Goal: Contribute content: Contribute content

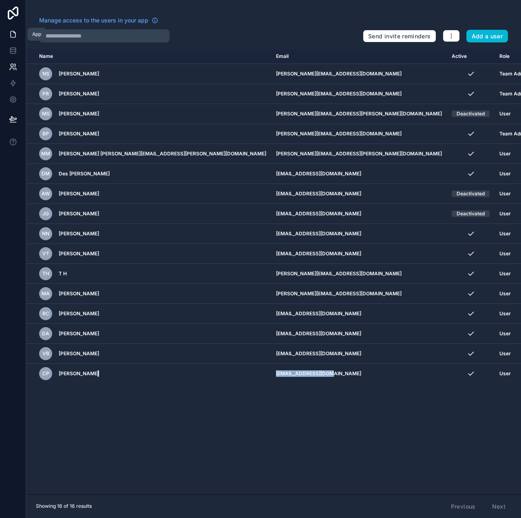
click at [13, 35] on icon at bounding box center [13, 34] width 8 height 8
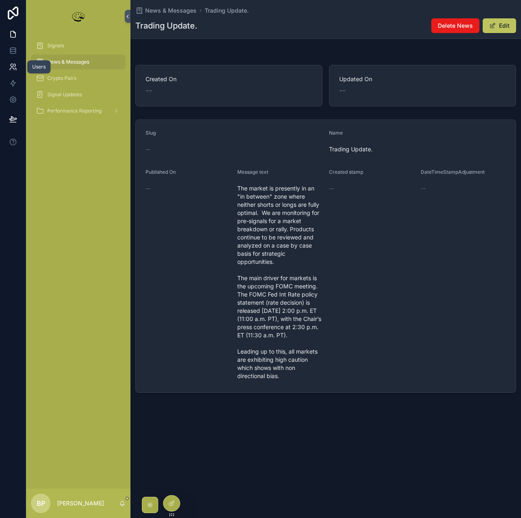
click at [14, 65] on icon at bounding box center [13, 67] width 8 height 8
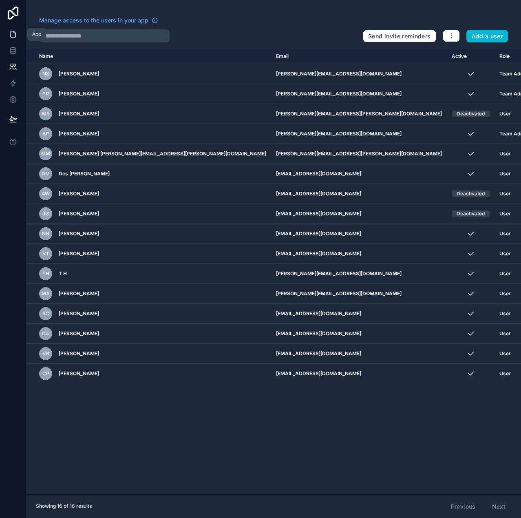
click at [9, 34] on icon at bounding box center [13, 34] width 8 height 8
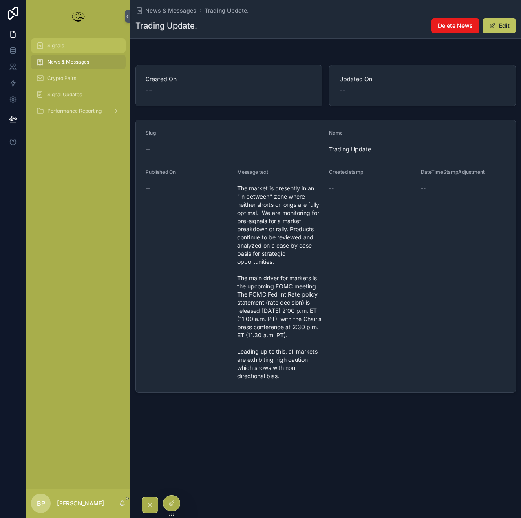
click at [60, 46] on span "Signals" at bounding box center [55, 45] width 17 height 7
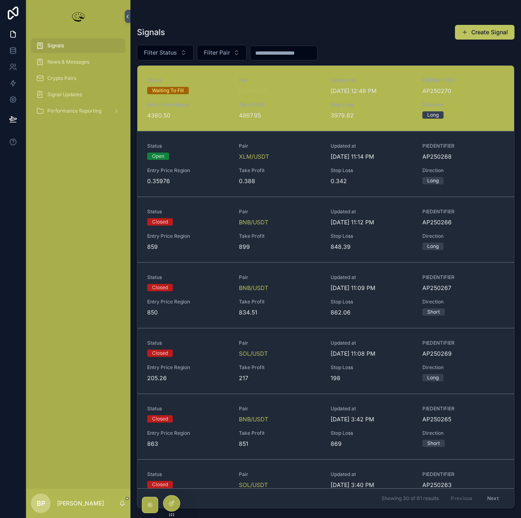
click at [274, 98] on div "Status Waiting To Fill Pair ETH/USDT Updated at [DATE] 12:48 PM PIEDENTIFIER AP…" at bounding box center [325, 98] width 357 height 42
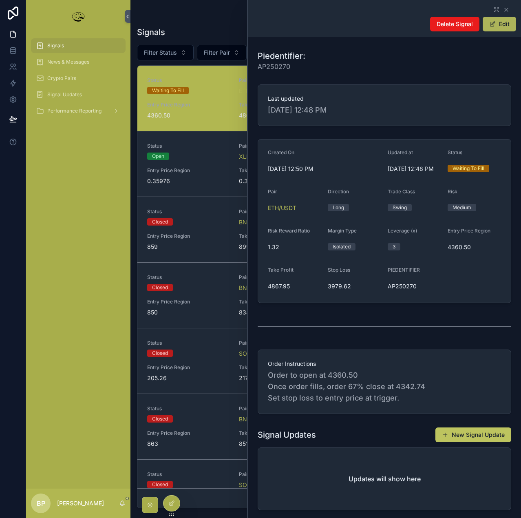
click at [505, 23] on button "Edit" at bounding box center [499, 24] width 33 height 15
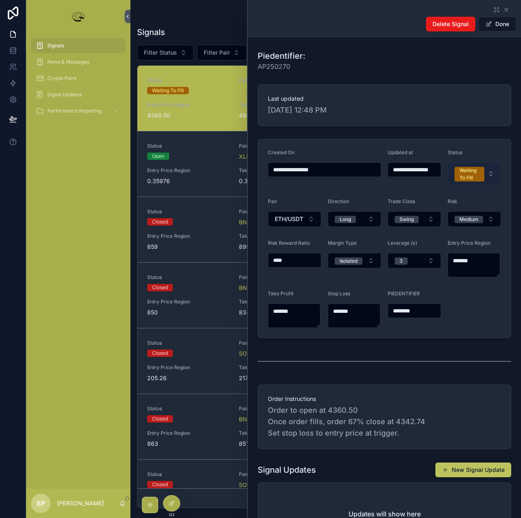
click at [466, 179] on div "Waiting To Fill" at bounding box center [470, 174] width 20 height 15
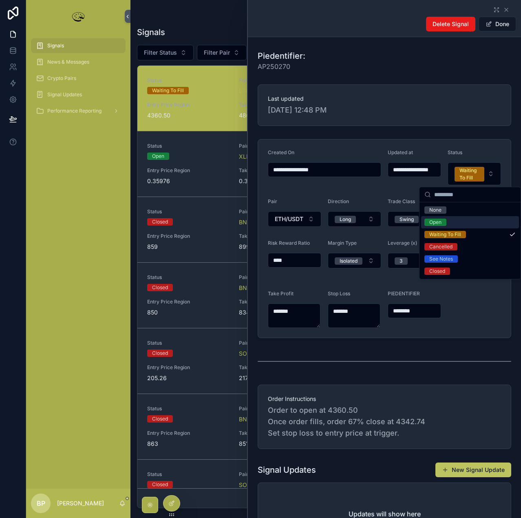
click at [432, 222] on div "Open" at bounding box center [436, 222] width 12 height 7
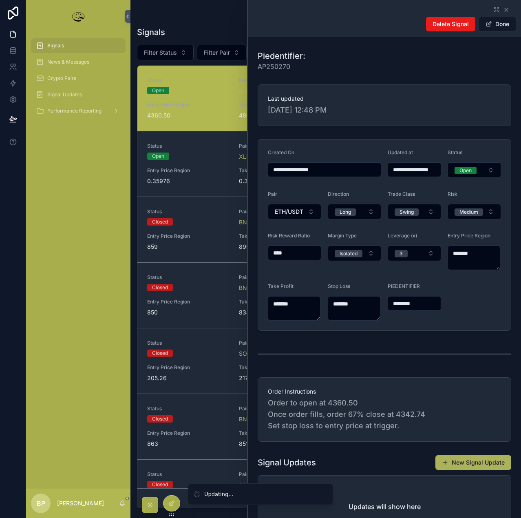
click at [474, 463] on button "New Signal Update" at bounding box center [474, 462] width 76 height 15
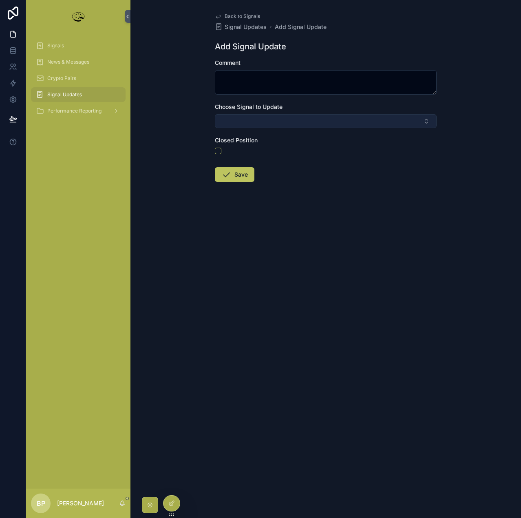
click at [228, 117] on button "Select Button" at bounding box center [326, 121] width 222 height 14
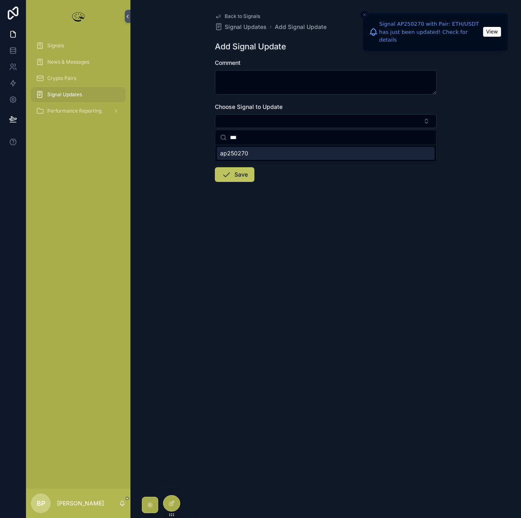
type input "***"
click at [242, 154] on span "ap250270" at bounding box center [234, 153] width 28 height 8
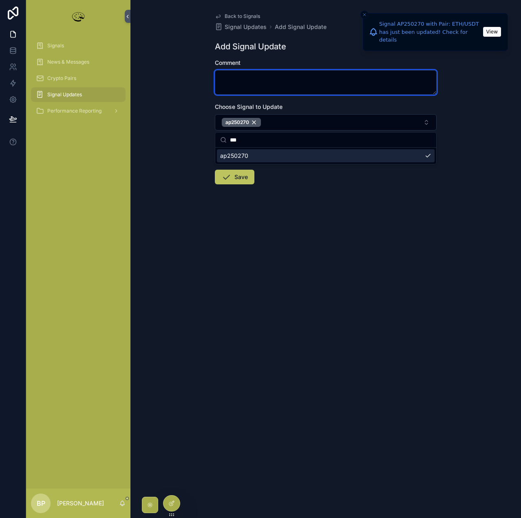
click at [232, 80] on textarea "scrollable content" at bounding box center [326, 82] width 222 height 24
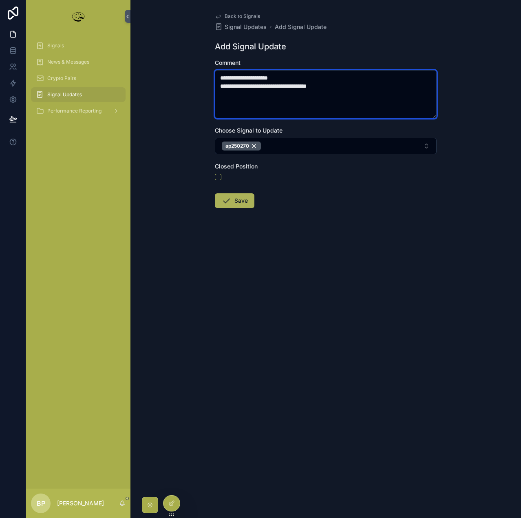
type textarea "**********"
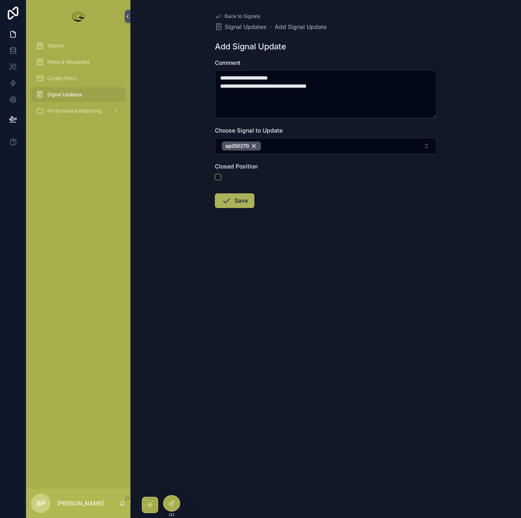
click at [240, 201] on button "Save" at bounding box center [235, 200] width 40 height 15
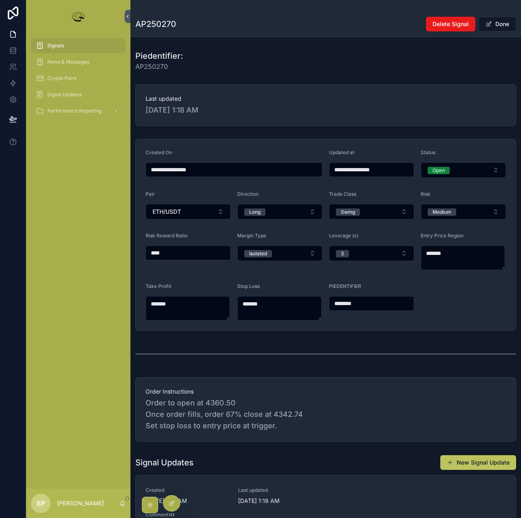
click at [56, 42] on span "Signals" at bounding box center [55, 45] width 17 height 7
